Goal: Task Accomplishment & Management: Use online tool/utility

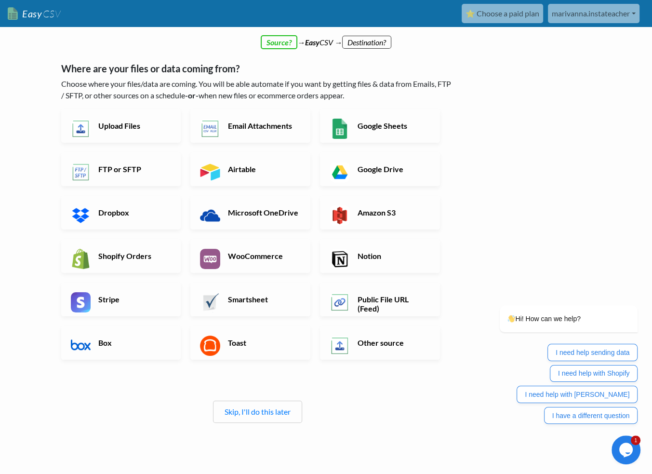
click at [256, 261] on link "WooCommerce" at bounding box center [250, 256] width 120 height 34
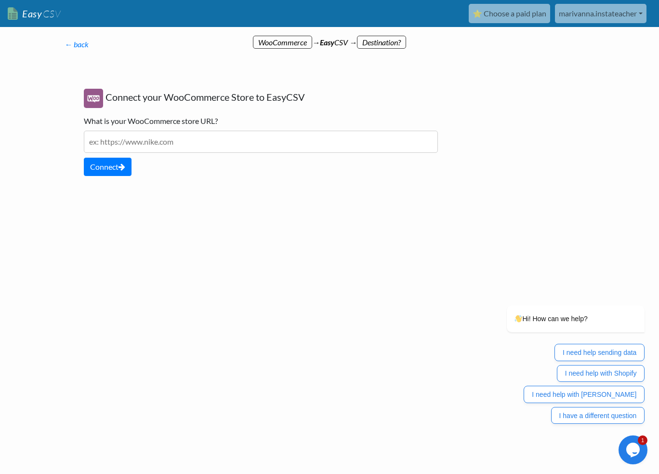
click at [216, 139] on input "text" at bounding box center [261, 142] width 354 height 22
paste input "https://classbot.ru/"
type input "https://classbot.ru/"
click at [99, 160] on button "Connect" at bounding box center [108, 167] width 48 height 18
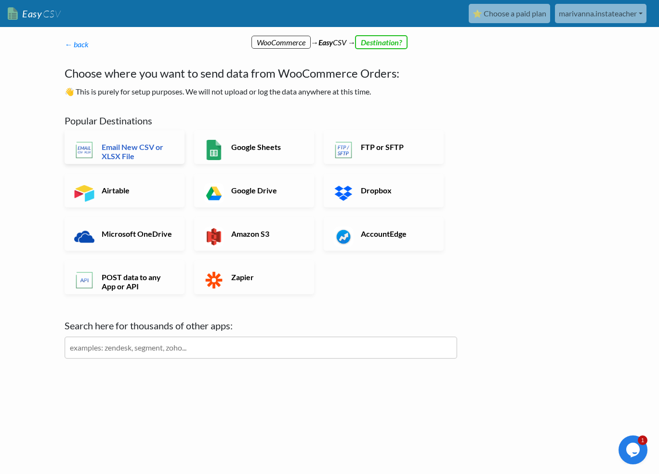
click at [165, 153] on h6 "Email New CSV or XLSX File" at bounding box center [137, 151] width 76 height 18
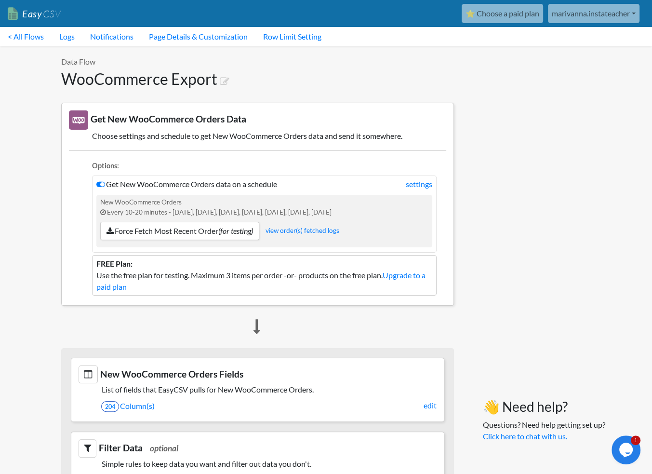
drag, startPoint x: 538, startPoint y: 79, endPoint x: 529, endPoint y: 3, distance: 75.7
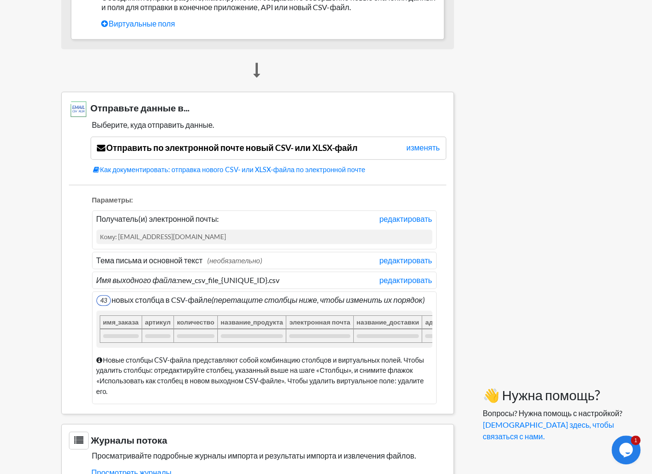
scroll to position [595, 0]
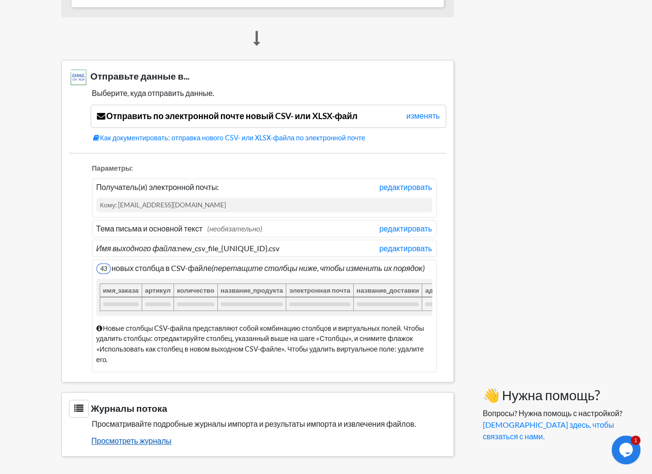
click at [150, 443] on font "Просмотреть журналы" at bounding box center [132, 440] width 80 height 9
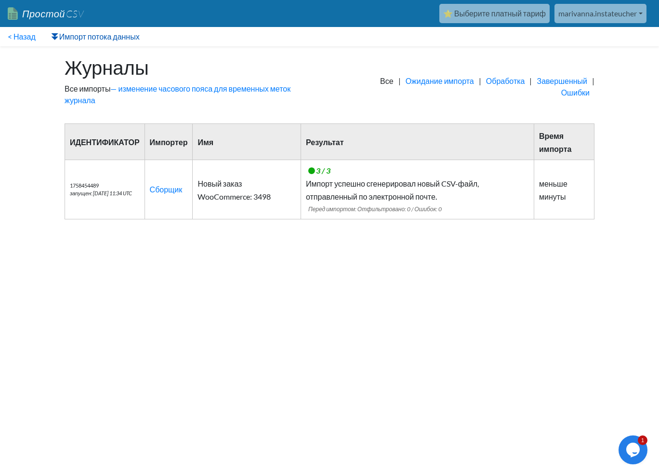
click at [80, 35] on font "Импорт потока данных" at bounding box center [99, 36] width 80 height 9
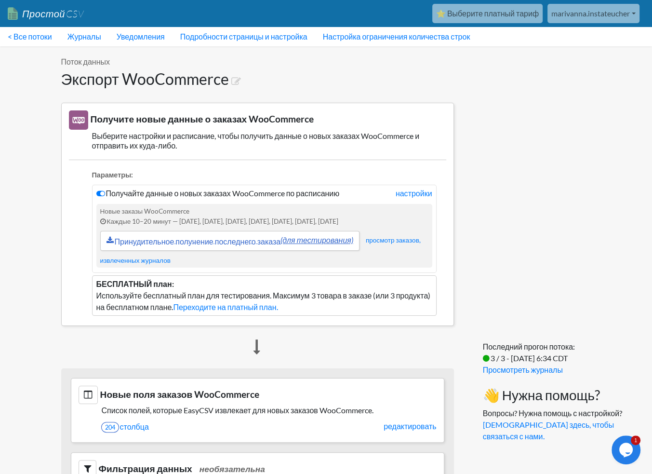
click at [257, 241] on font "Принудительное получение последнего заказа" at bounding box center [198, 241] width 166 height 9
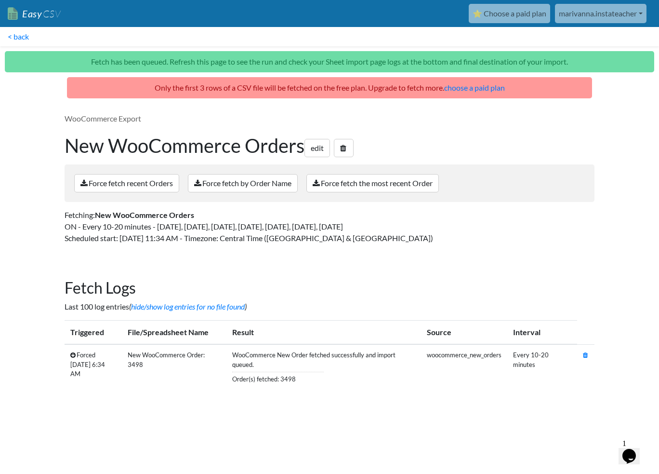
click at [592, 121] on p "WooCommerce Export" at bounding box center [330, 119] width 530 height 12
click at [322, 150] on link "edit" at bounding box center [318, 148] width 26 height 18
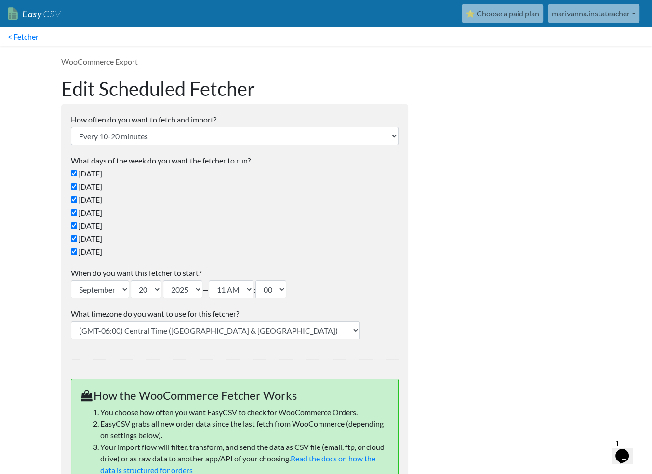
click at [546, 73] on div at bounding box center [509, 480] width 183 height 869
click at [625, 15] on link "marivanna.instateacher" at bounding box center [594, 13] width 92 height 19
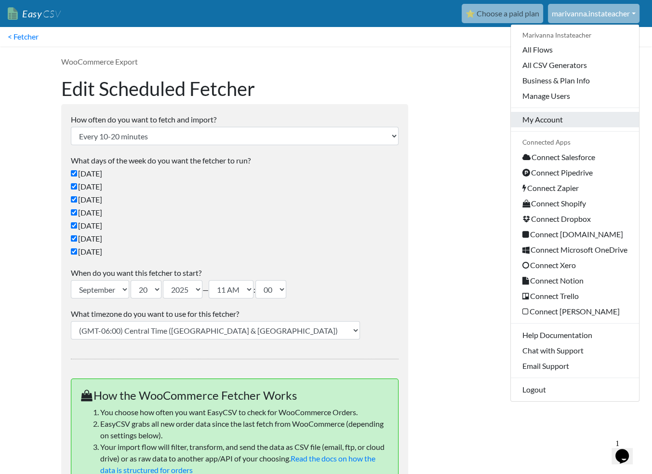
click at [559, 118] on link "My Account" at bounding box center [575, 119] width 128 height 15
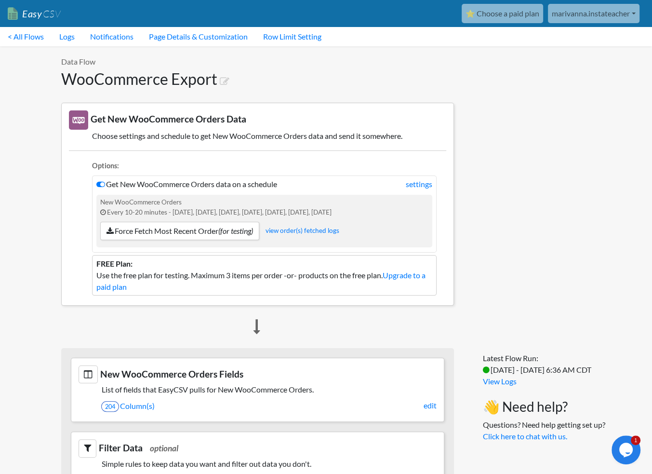
click at [595, 18] on link "marivanna.instateacher" at bounding box center [594, 13] width 92 height 19
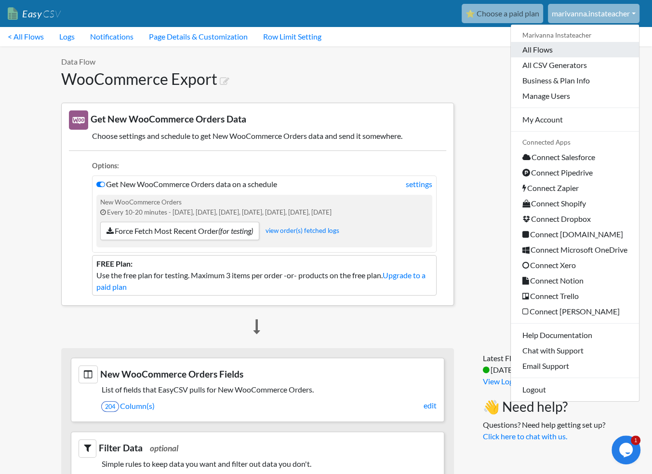
click at [564, 54] on link "All Flows" at bounding box center [575, 49] width 128 height 15
